Goal: Information Seeking & Learning: Understand process/instructions

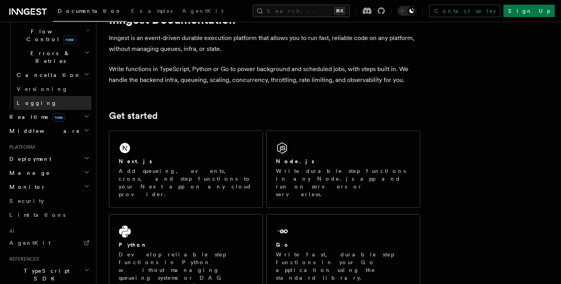
scroll to position [283, 0]
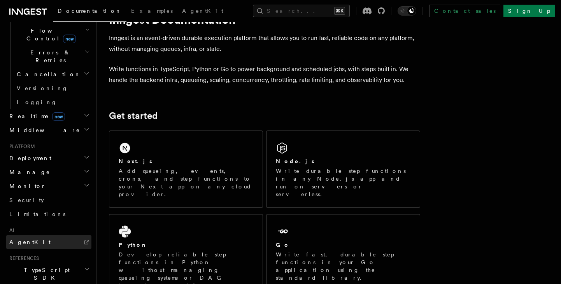
click at [28, 239] on span "AgentKit" at bounding box center [29, 242] width 41 height 6
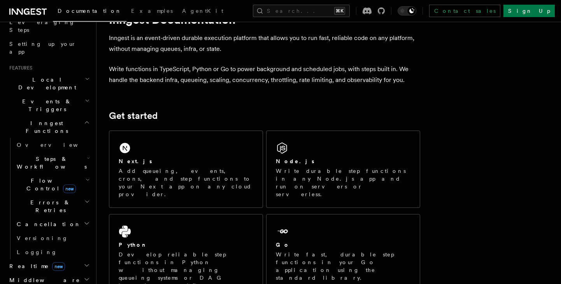
scroll to position [108, 0]
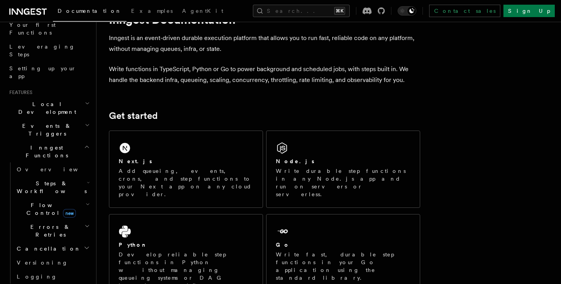
click at [71, 177] on h2 "Steps & Workflows" at bounding box center [53, 188] width 78 height 22
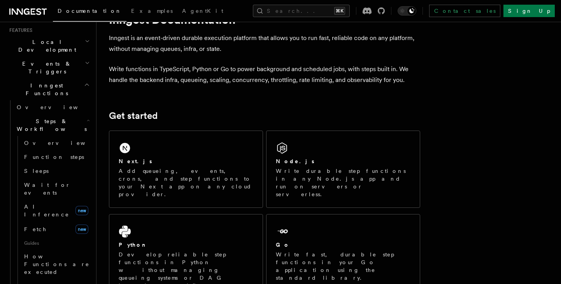
scroll to position [173, 0]
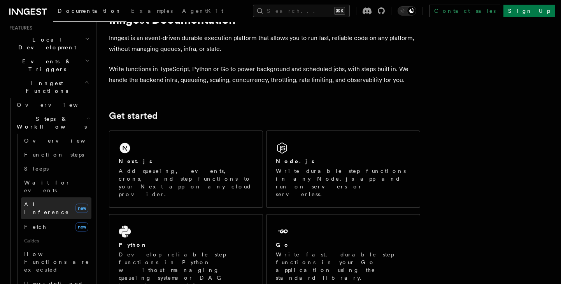
click at [43, 202] on span "AI Inference" at bounding box center [46, 209] width 45 height 14
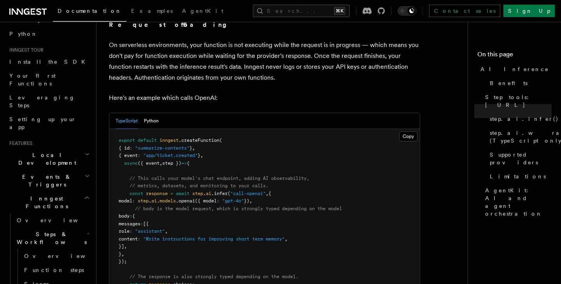
scroll to position [57, 0]
click at [50, 195] on span "Inngest Functions" at bounding box center [45, 203] width 78 height 16
click at [340, 15] on button "Search... ⌘K" at bounding box center [301, 11] width 97 height 12
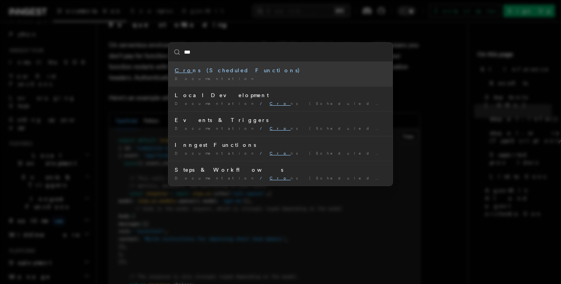
type input "****"
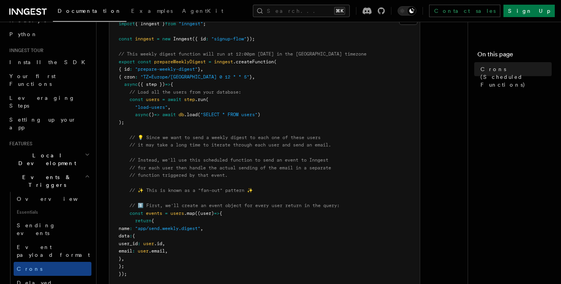
scroll to position [138, 0]
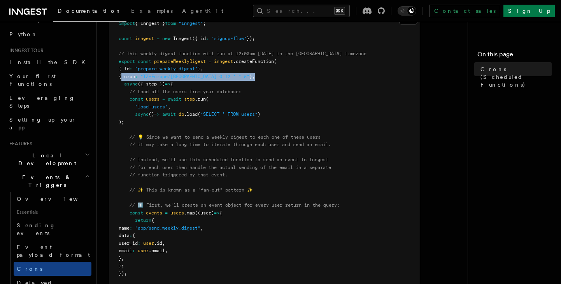
drag, startPoint x: 122, startPoint y: 77, endPoint x: 248, endPoint y: 79, distance: 126.1
click at [248, 79] on pre "import { Inngest } from "inngest" ; const inngest = new Inngest ({ id : "signup…" at bounding box center [264, 251] width 310 height 479
copy span "{ cron : "TZ=Europe/[GEOGRAPHIC_DATA] 0 12 * * 5" } ,"
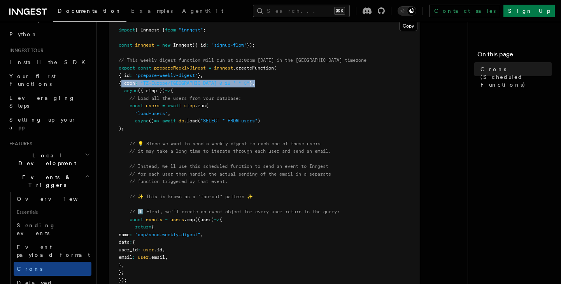
scroll to position [129, 0]
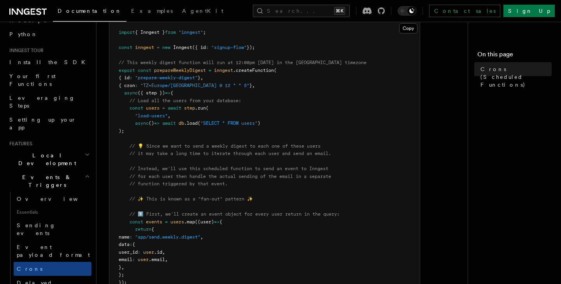
click at [184, 71] on span "prepareWeeklyDigest" at bounding box center [180, 70] width 52 height 5
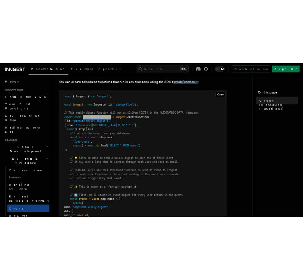
scroll to position [0, 0]
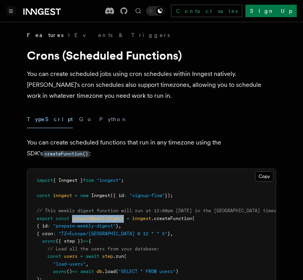
click at [9, 10] on icon "Toggle navigation" at bounding box center [11, 11] width 4 height 3
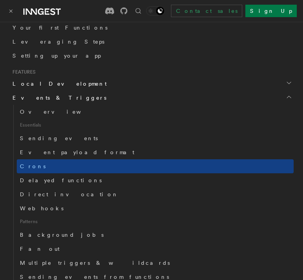
scroll to position [184, 0]
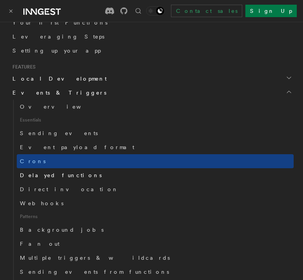
click at [51, 178] on span "Delayed functions" at bounding box center [61, 175] width 82 height 6
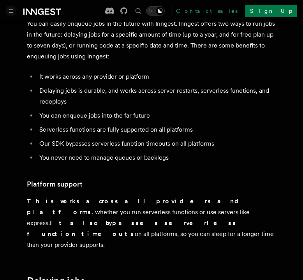
scroll to position [45, 0]
